Goal: Transaction & Acquisition: Purchase product/service

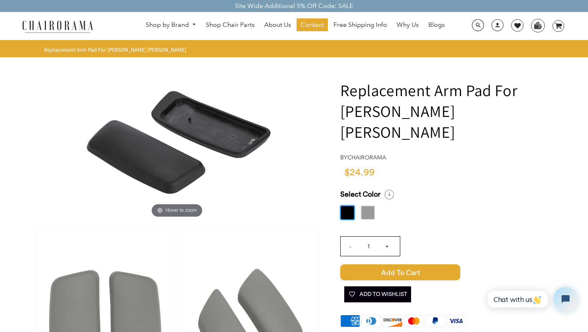
click at [387, 237] on input "+" at bounding box center [386, 246] width 19 height 19
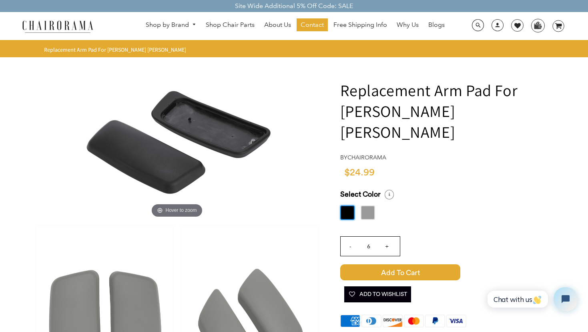
click at [387, 237] on input "+" at bounding box center [386, 246] width 19 height 19
type input "10"
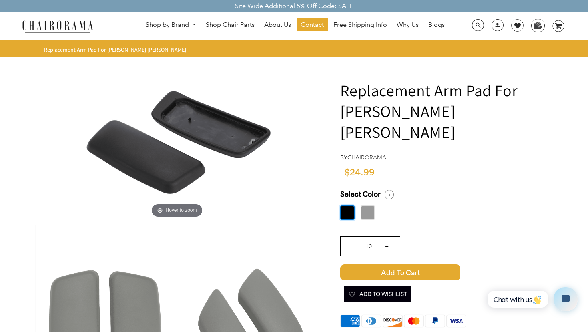
click at [391, 264] on span "Add to Cart" at bounding box center [400, 272] width 120 height 16
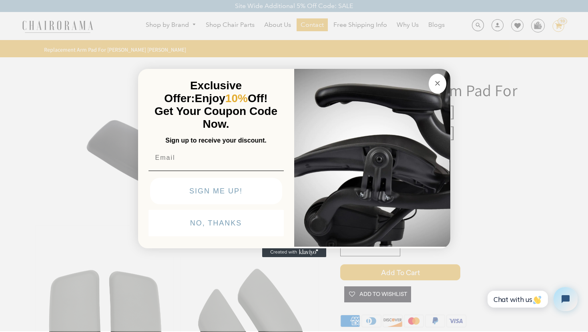
click at [223, 92] on span "Enjoy 10% Off!" at bounding box center [231, 98] width 73 height 12
click at [205, 165] on input "Email" at bounding box center [216, 158] width 135 height 16
type input "[PERSON_NAME][EMAIL_ADDRESS][DOMAIN_NAME]"
click at [209, 194] on button "SIGN ME UP!" at bounding box center [216, 191] width 132 height 26
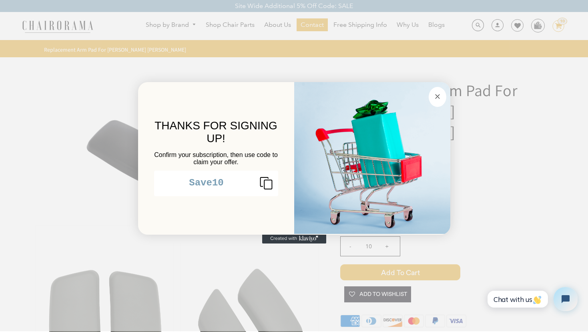
click at [269, 185] on icon "Copy coupon code" at bounding box center [262, 183] width 19 height 13
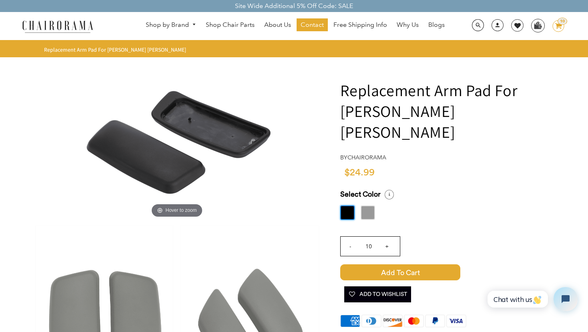
click at [520, 143] on div "Close dialog THANKS FOR SIGNING UP! Confirm your subscription, then use code to…" at bounding box center [294, 165] width 588 height 332
click at [387, 237] on input "+" at bounding box center [386, 246] width 19 height 19
click at [347, 237] on input "-" at bounding box center [350, 246] width 19 height 19
click at [351, 237] on input "-" at bounding box center [350, 246] width 19 height 19
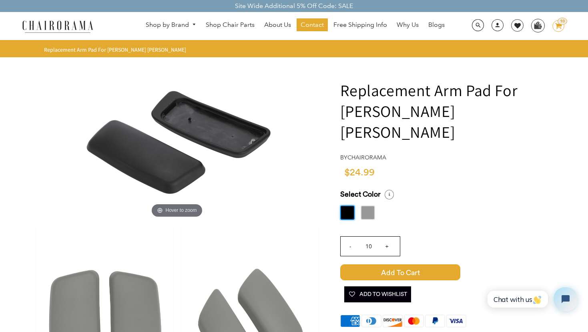
click at [351, 237] on input "-" at bounding box center [350, 246] width 19 height 19
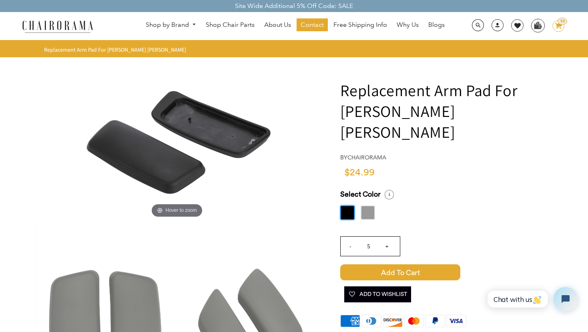
click at [351, 237] on input "-" at bounding box center [350, 246] width 19 height 19
type input "2"
click at [365, 264] on span "Add to Cart" at bounding box center [400, 272] width 120 height 16
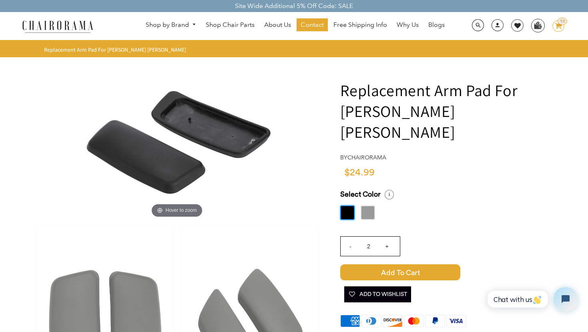
click at [557, 27] on icon "image/svg+xml Layer 1" at bounding box center [558, 26] width 12 height 13
